Goal: Find specific page/section: Find specific page/section

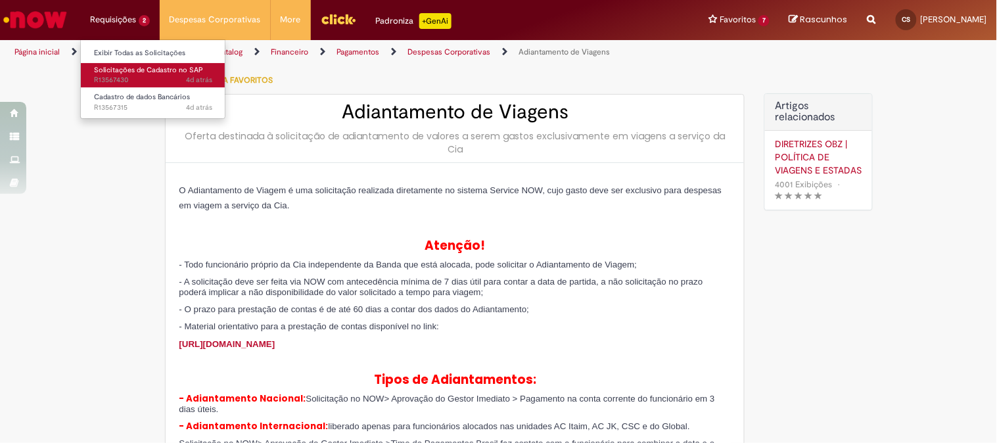
click at [127, 70] on span "Solicitações de Cadastro no SAP" at bounding box center [148, 70] width 109 height 10
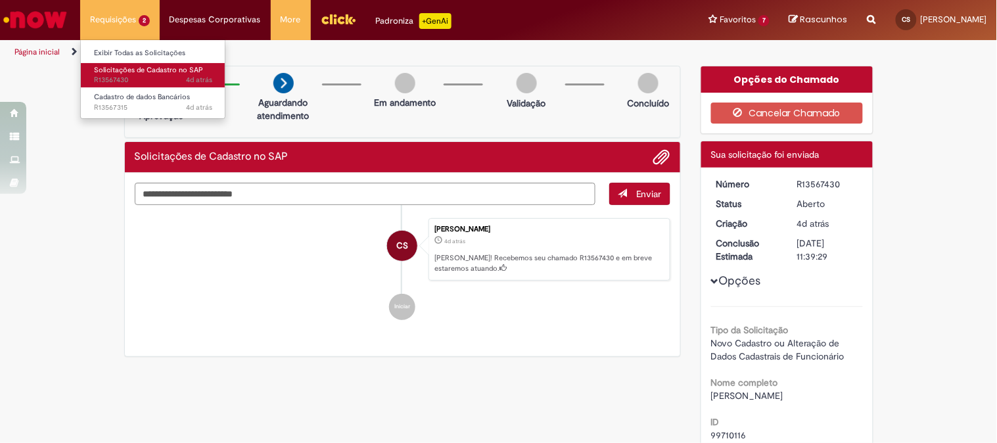
click at [155, 73] on span "Solicitações de Cadastro no SAP" at bounding box center [148, 70] width 109 height 10
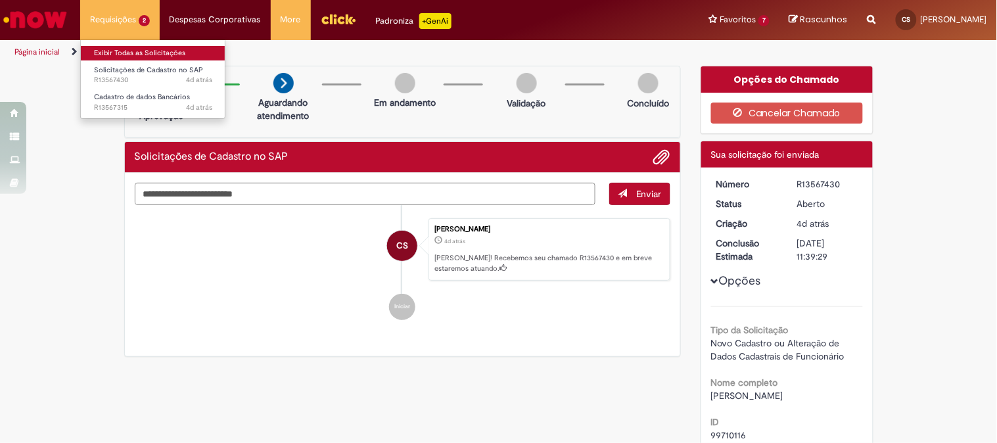
click at [123, 51] on link "Exibir Todas as Solicitações" at bounding box center [153, 53] width 145 height 14
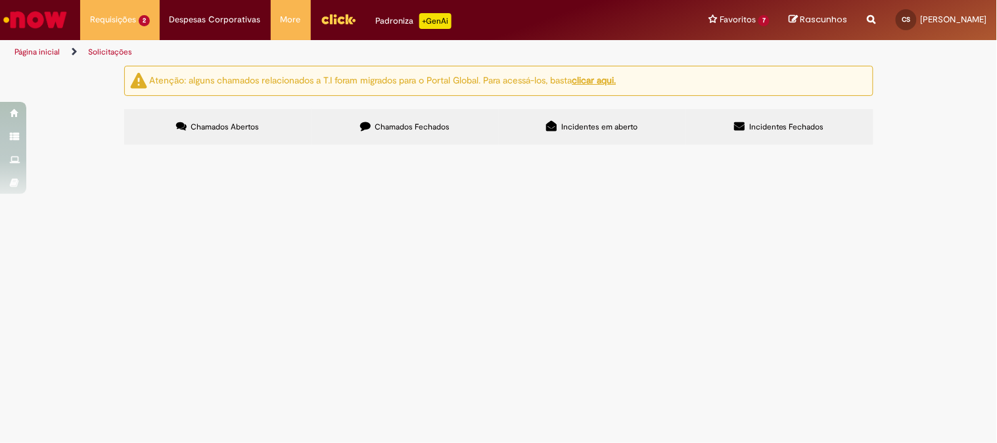
click at [419, 121] on label "Chamados Fechados" at bounding box center [405, 127] width 187 height 36
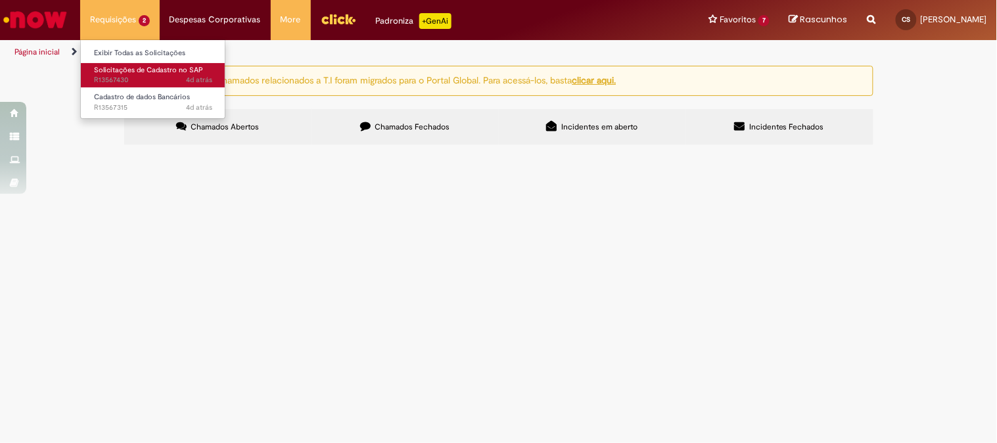
click at [129, 63] on link "Solicitações de Cadastro no SAP 4d atrás 4 dias atrás R13567430" at bounding box center [153, 75] width 145 height 24
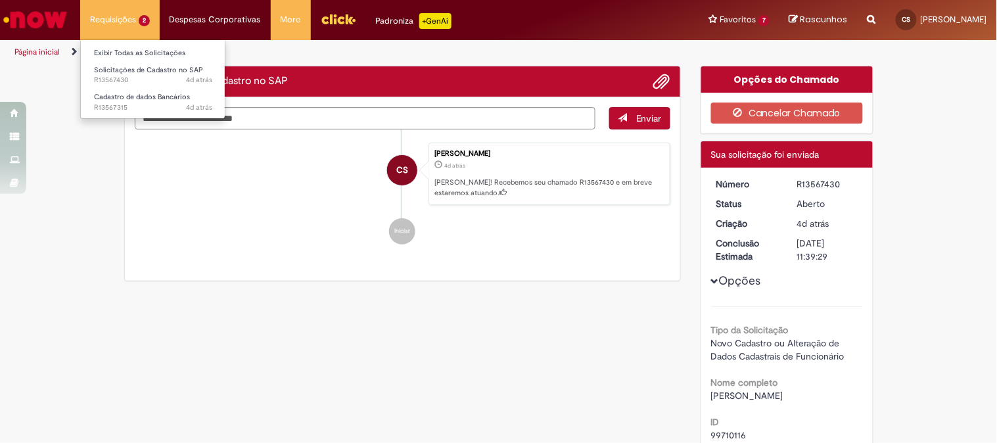
click at [132, 16] on li "Requisições 2 Exibir Todas as Solicitações Solicitações de Cadastro no SAP 4d a…" at bounding box center [120, 19] width 80 height 39
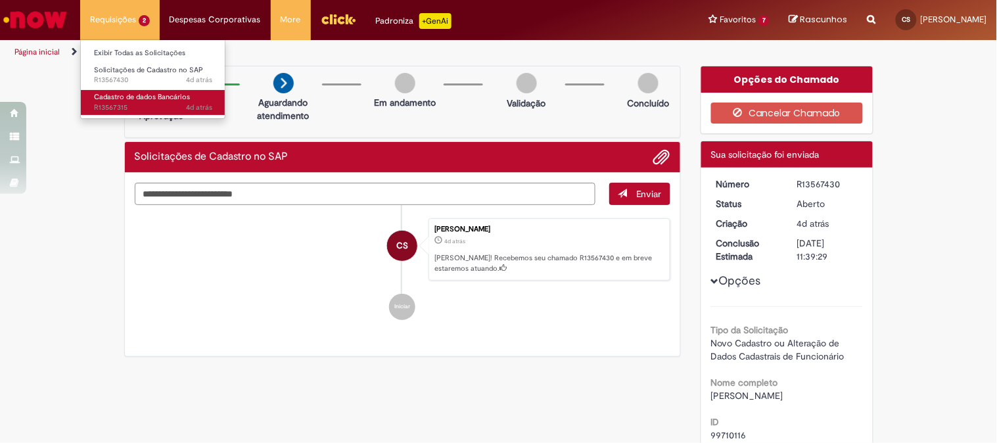
click at [146, 99] on span "Cadastro de dados Bancários" at bounding box center [142, 97] width 96 height 10
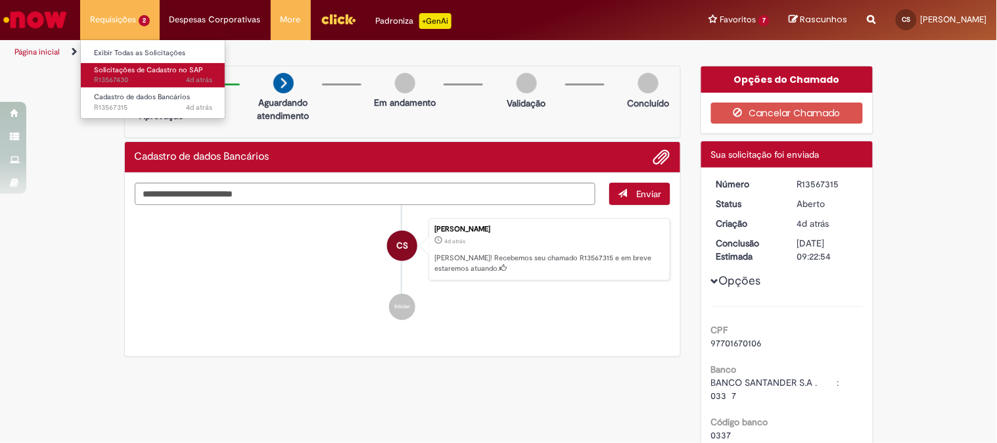
click at [126, 72] on span "Solicitações de Cadastro no SAP" at bounding box center [148, 70] width 109 height 10
click at [127, 75] on span "4d atrás 4 dias atrás R13567430" at bounding box center [153, 80] width 118 height 11
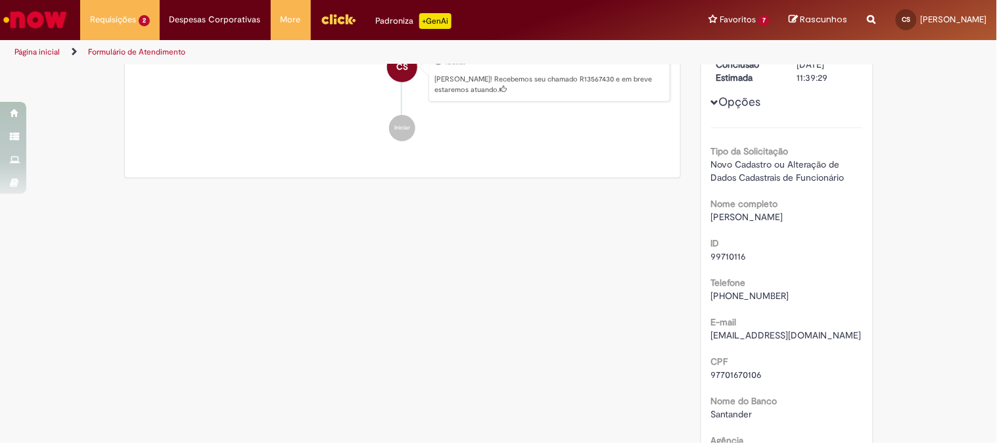
scroll to position [325, 0]
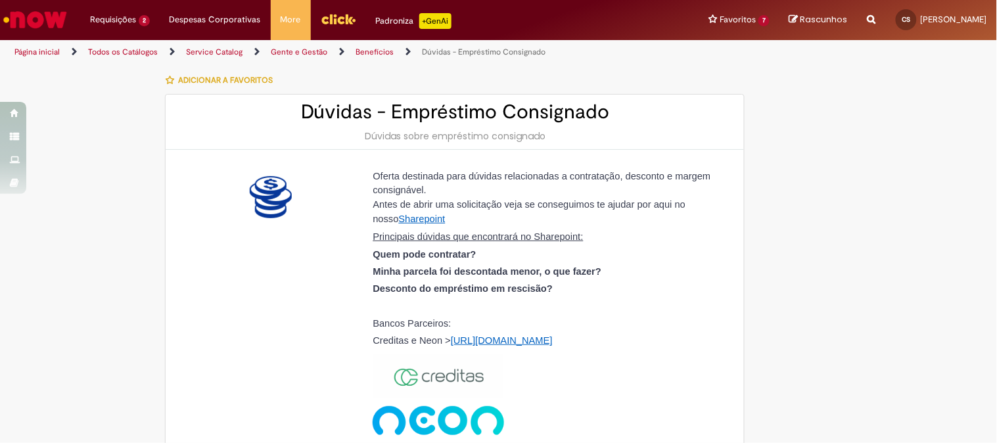
click at [429, 224] on span "Sharepoint" at bounding box center [422, 219] width 47 height 11
